Goal: Transaction & Acquisition: Purchase product/service

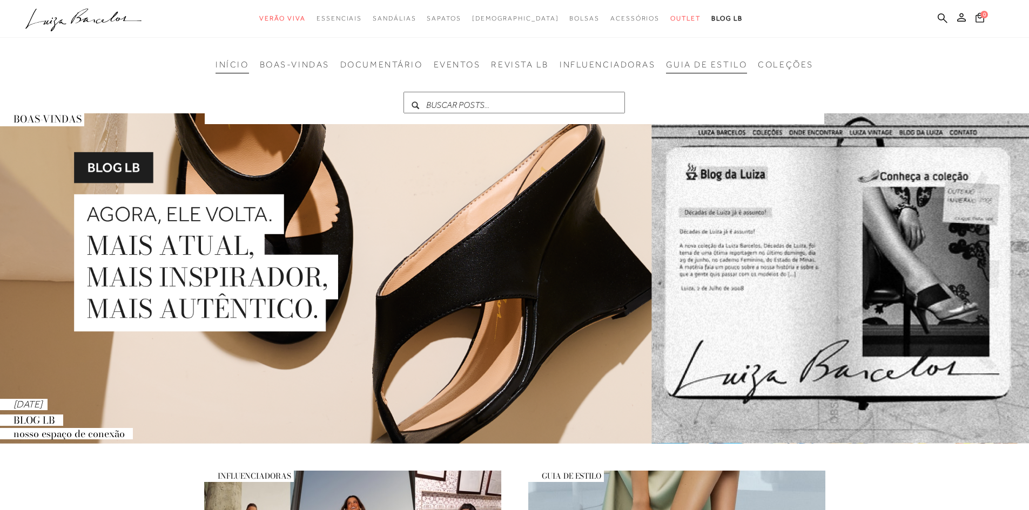
click at [721, 66] on span "GUIA DE ESTILO" at bounding box center [706, 65] width 81 height 10
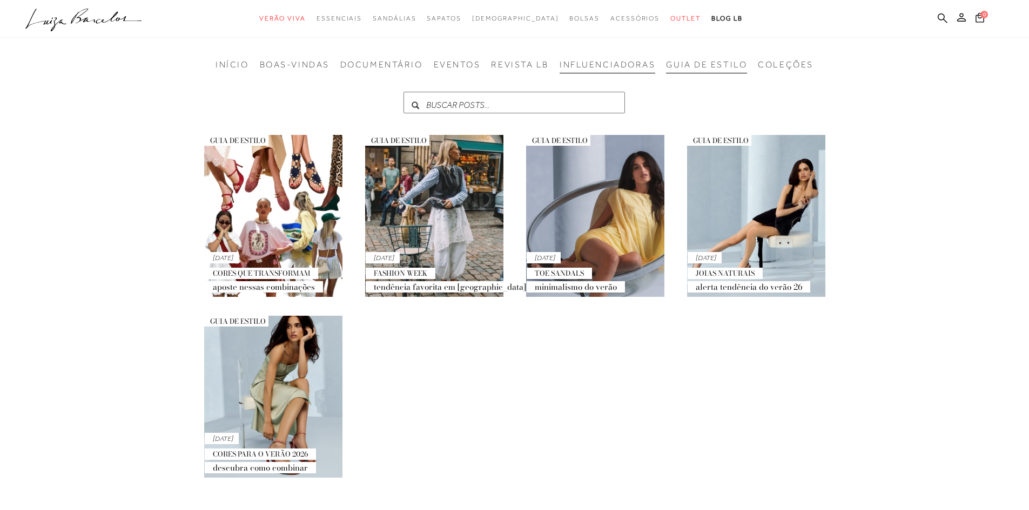
click at [611, 69] on span "INFLUENCIADORAS" at bounding box center [607, 65] width 96 height 10
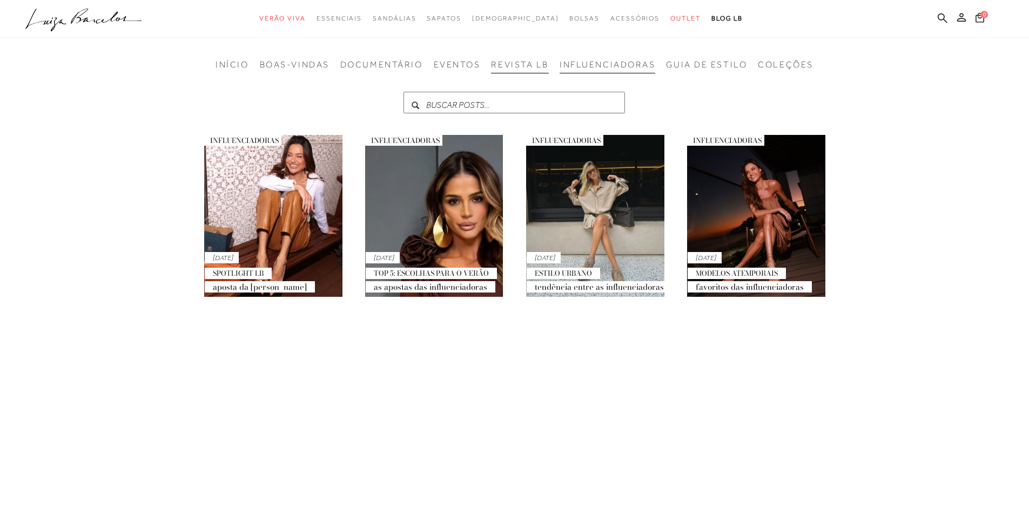
click at [521, 69] on span "REVISTA LB" at bounding box center [520, 65] width 58 height 10
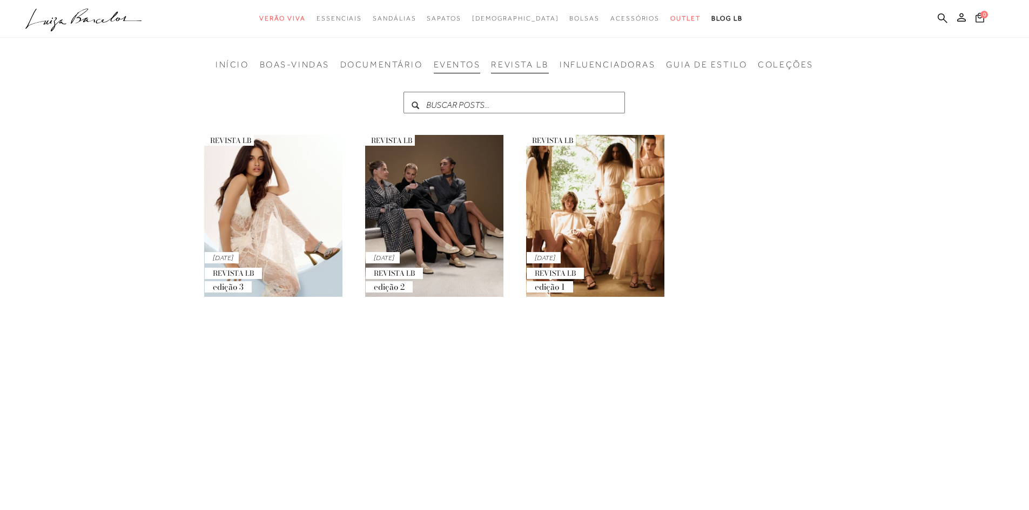
click at [440, 71] on li "EVENTOS" at bounding box center [457, 66] width 47 height 14
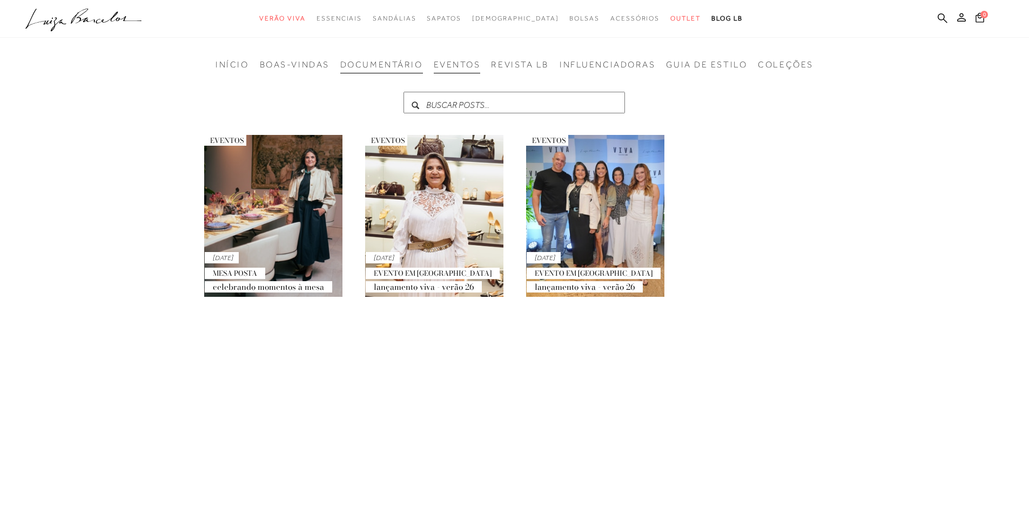
click at [395, 61] on span "DOCUMENTÁRIO" at bounding box center [381, 65] width 83 height 10
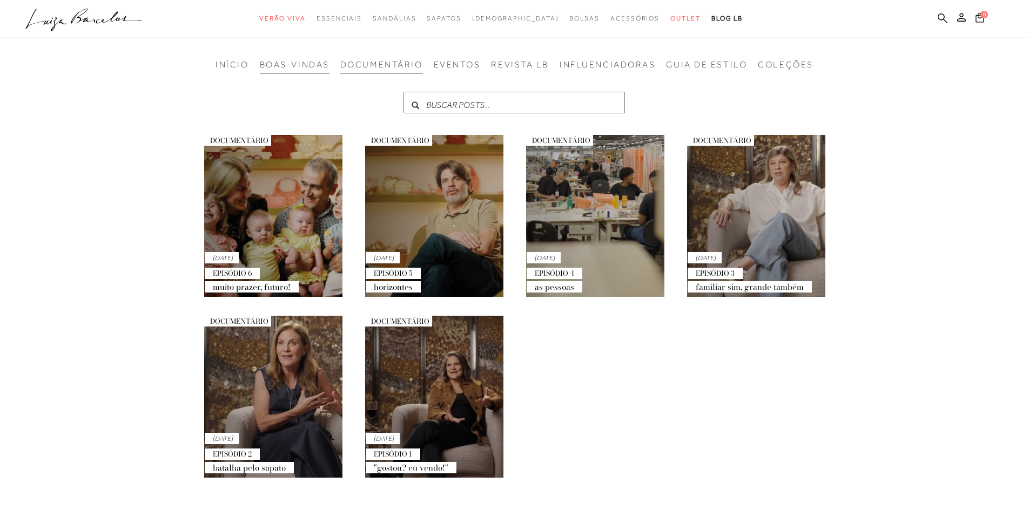
click at [281, 66] on span "BOAS-VINDAS" at bounding box center [295, 65] width 70 height 10
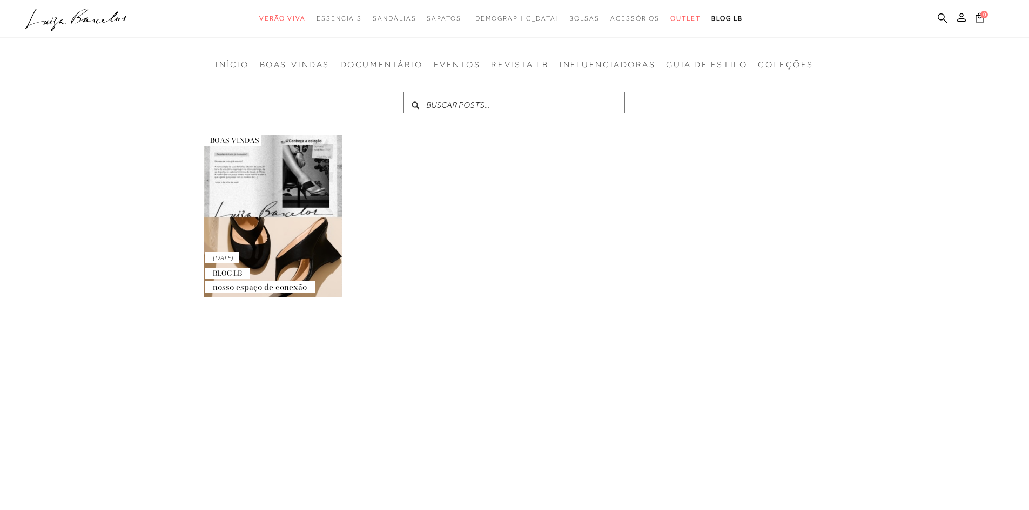
click at [272, 70] on span "BOAS-VINDAS" at bounding box center [295, 65] width 70 height 10
click at [234, 69] on span "INÍCIO" at bounding box center [231, 65] width 33 height 10
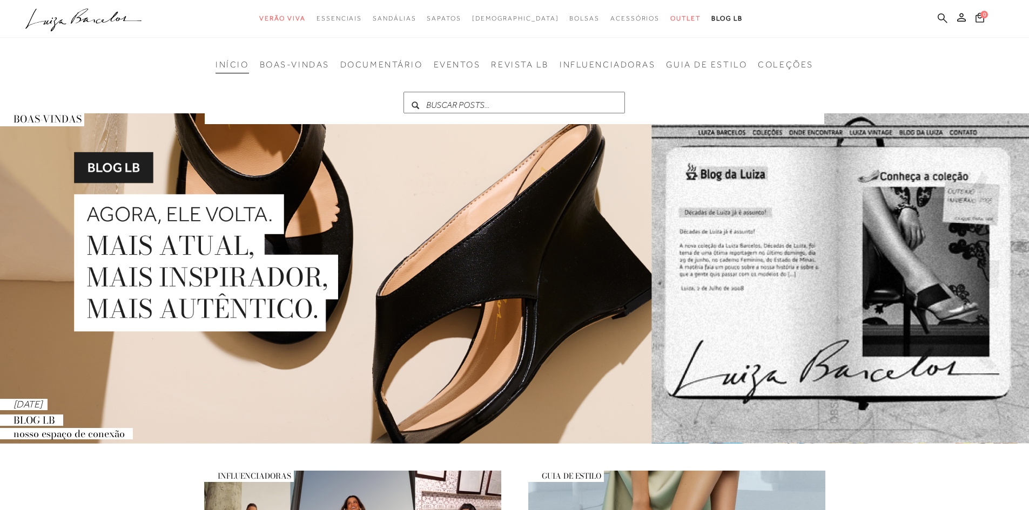
click at [942, 22] on icon at bounding box center [942, 18] width 10 height 10
click at [941, 22] on icon at bounding box center [942, 18] width 10 height 10
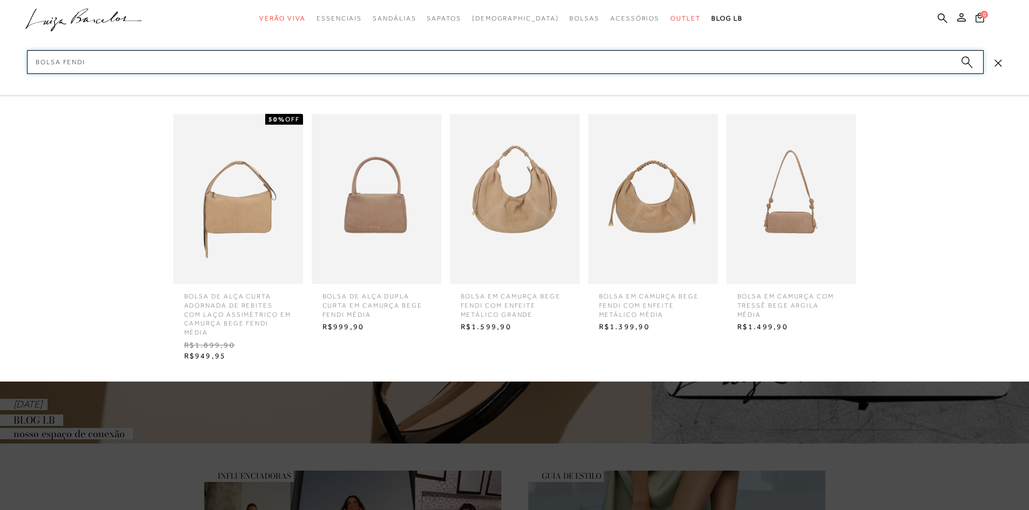
type input "bolsa fendi"
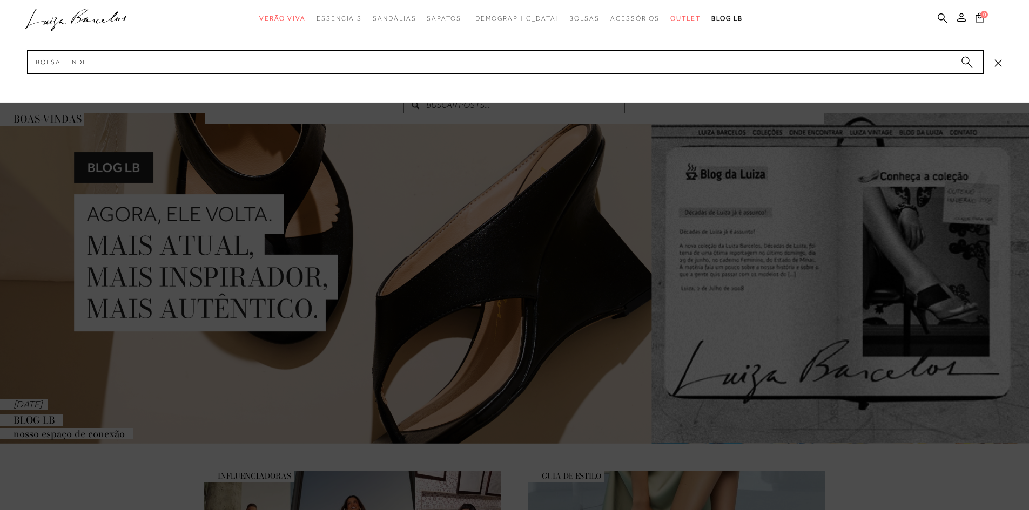
click at [966, 60] on circle "submit" at bounding box center [965, 61] width 8 height 8
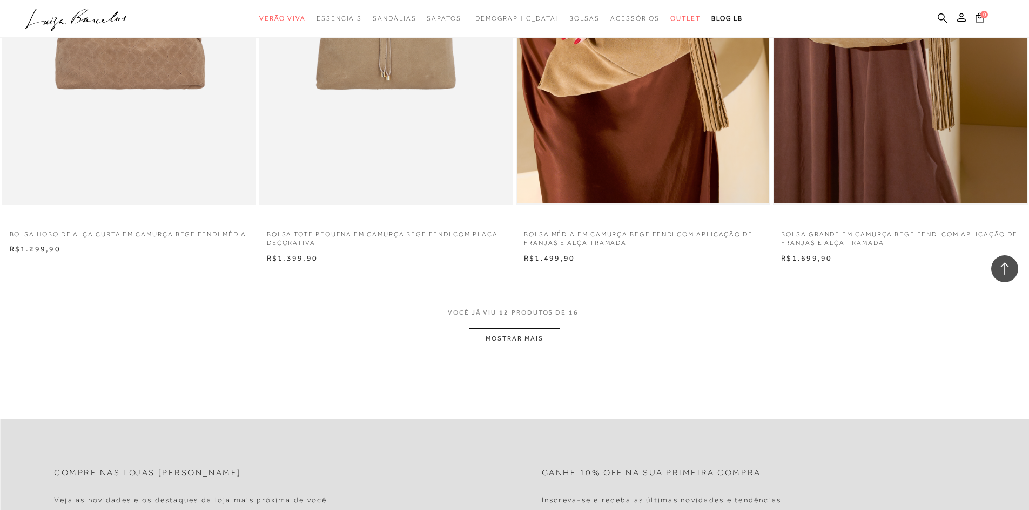
scroll to position [1242, 0]
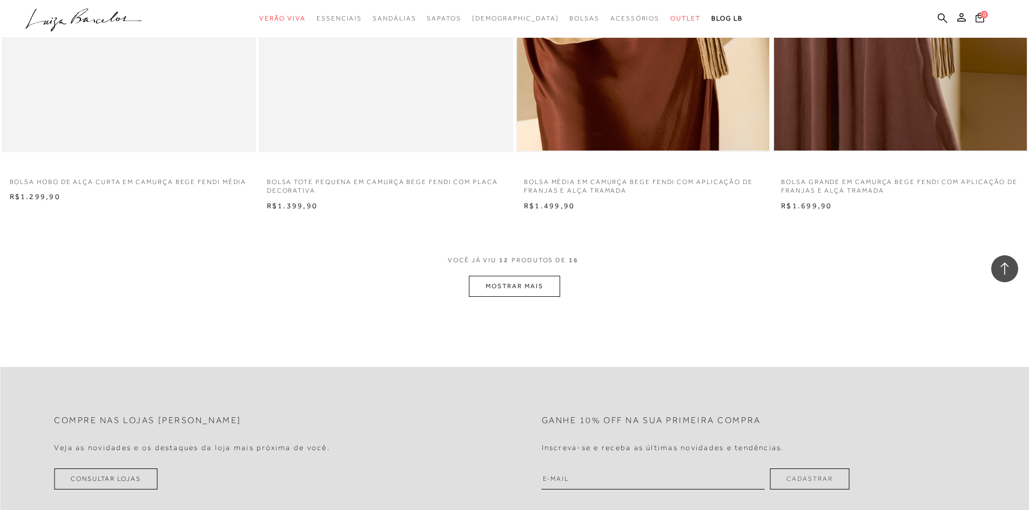
click at [539, 292] on button "MOSTRAR MAIS" at bounding box center [514, 286] width 91 height 21
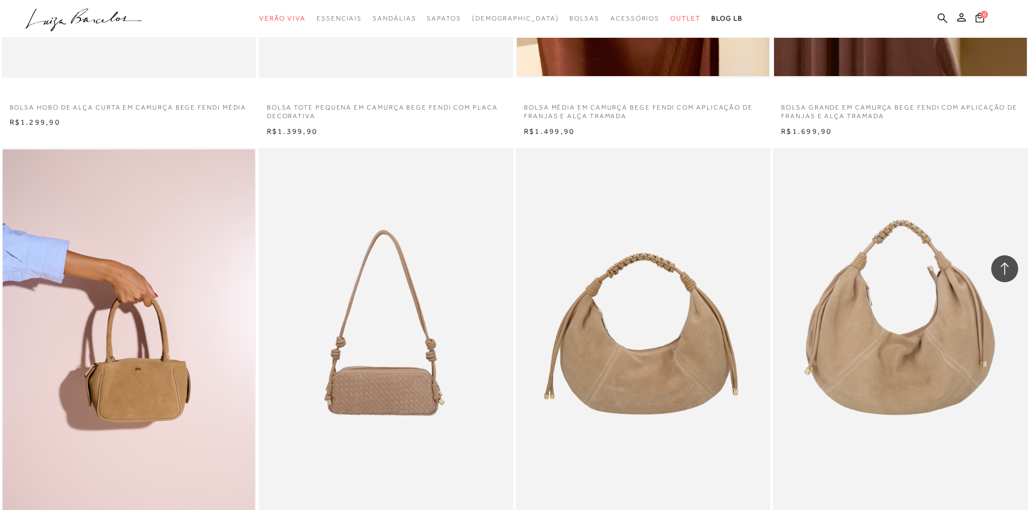
scroll to position [1512, 0]
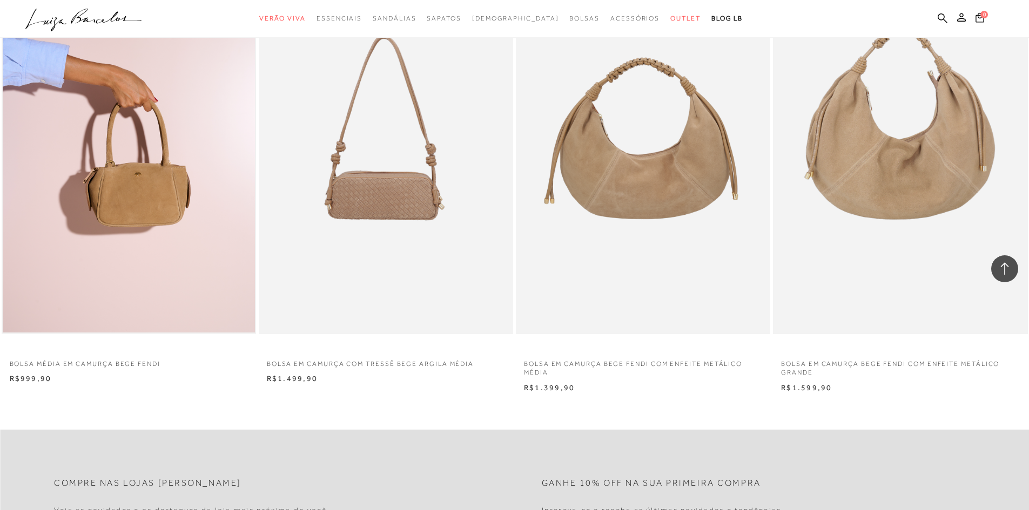
click at [181, 160] on img at bounding box center [129, 143] width 252 height 379
